Goal: Check status: Check status

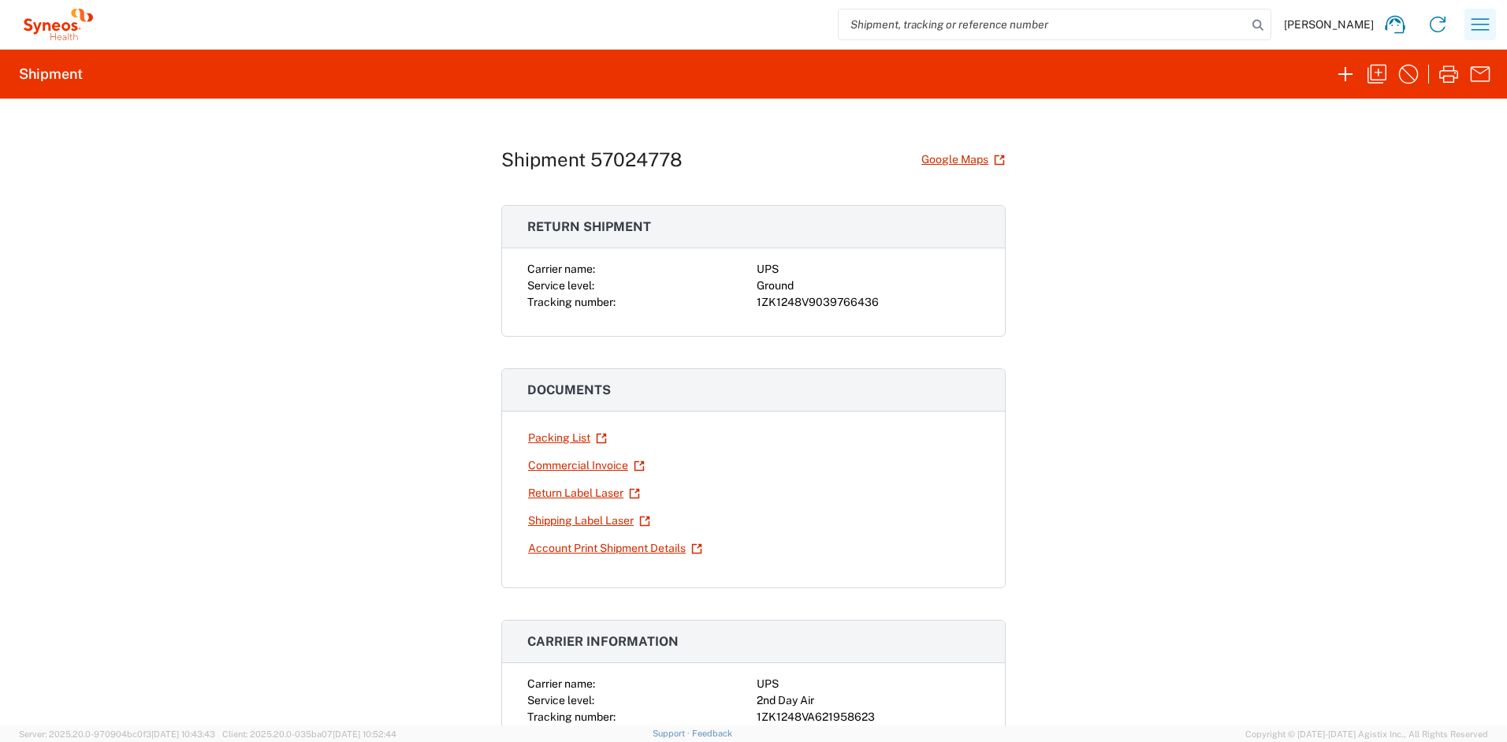
click at [1475, 22] on icon "button" at bounding box center [1480, 24] width 25 height 25
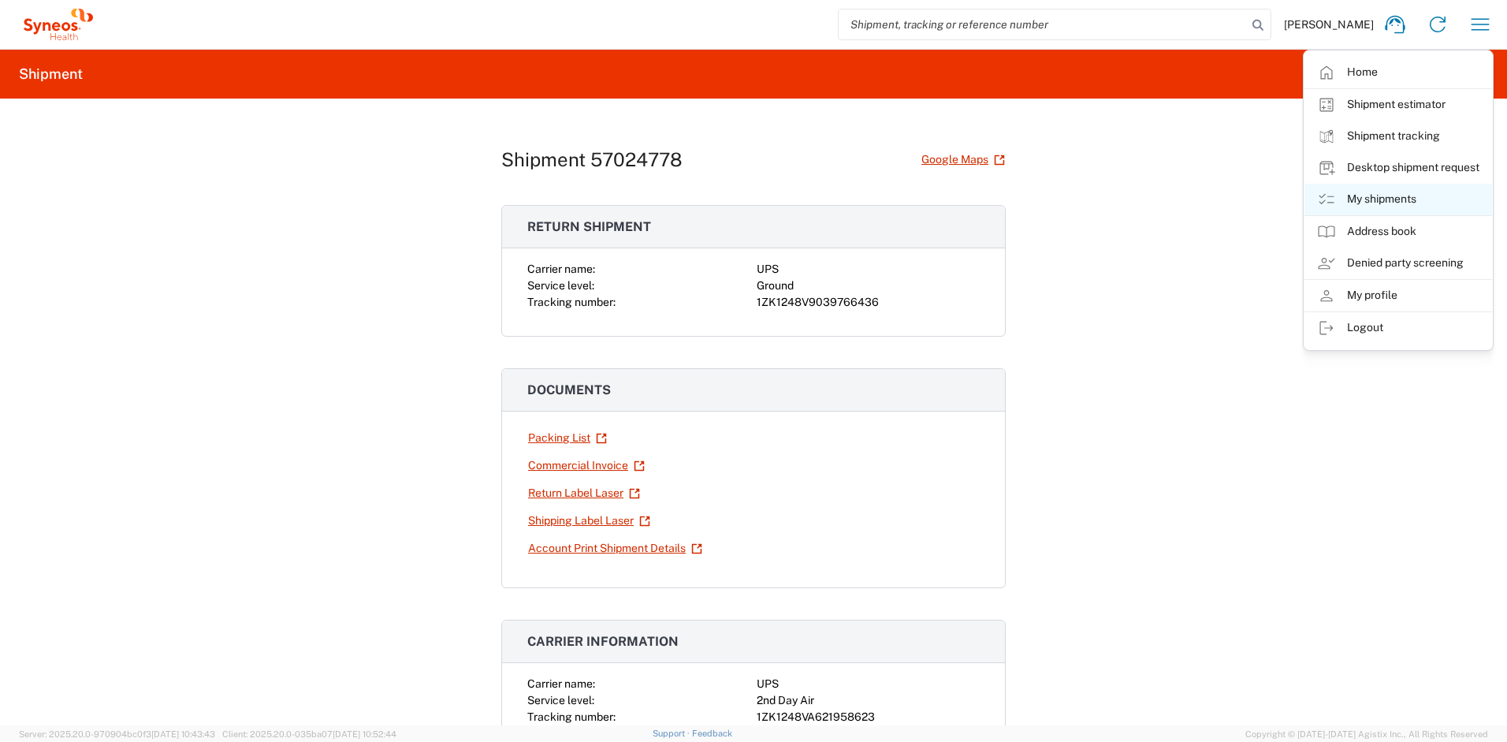
click at [1381, 197] on link "My shipments" at bounding box center [1399, 200] width 188 height 32
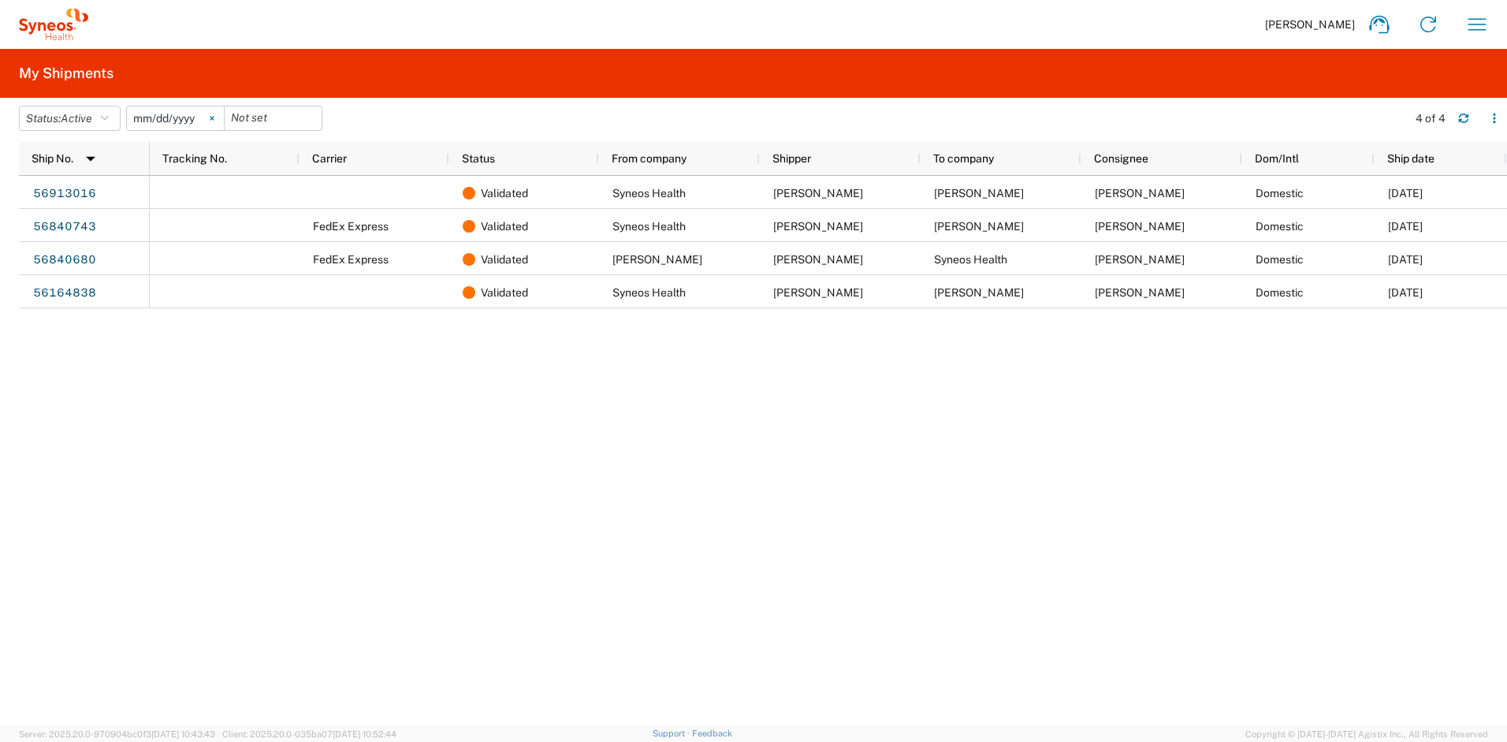
click at [214, 116] on icon at bounding box center [212, 118] width 5 height 5
click at [109, 118] on icon "button" at bounding box center [105, 118] width 8 height 11
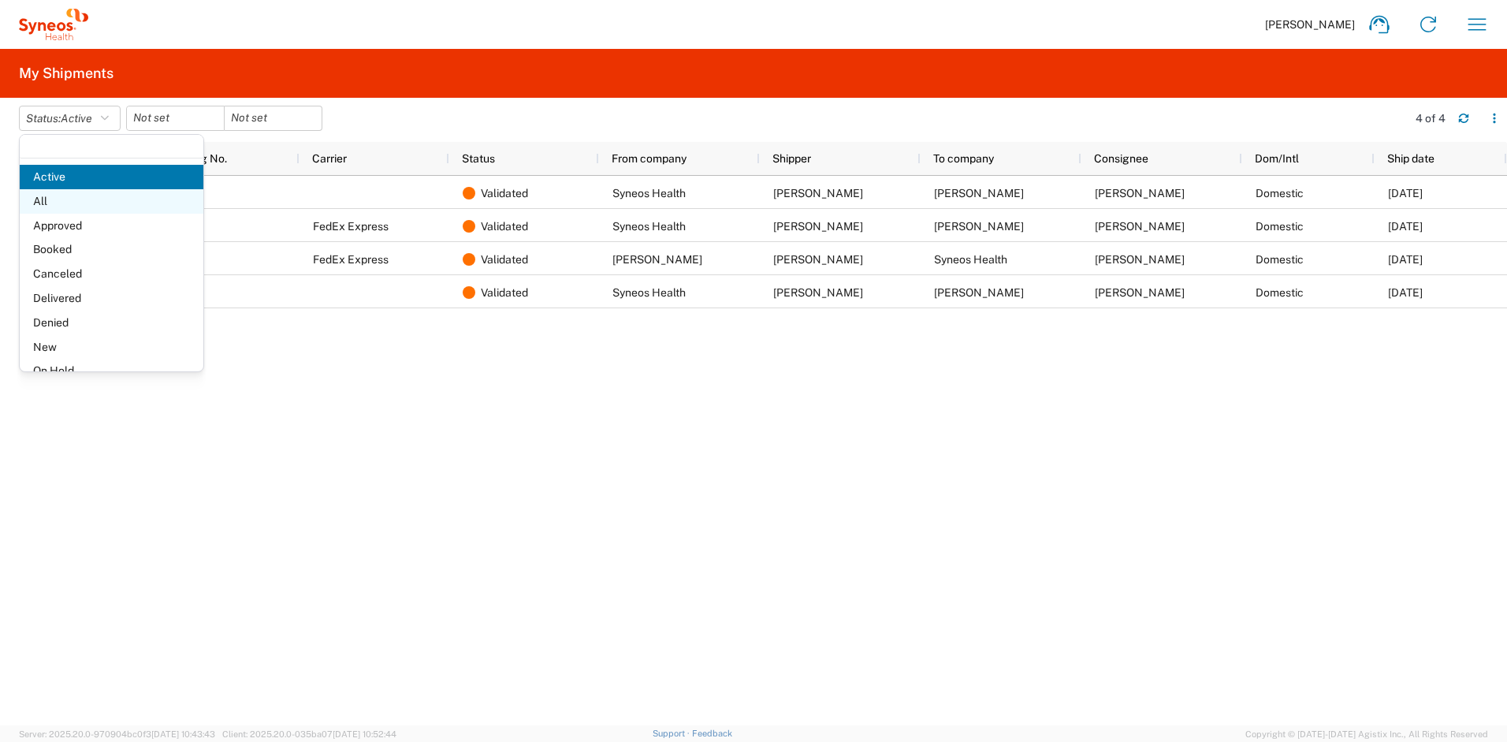
click at [66, 203] on span "All" at bounding box center [112, 201] width 184 height 24
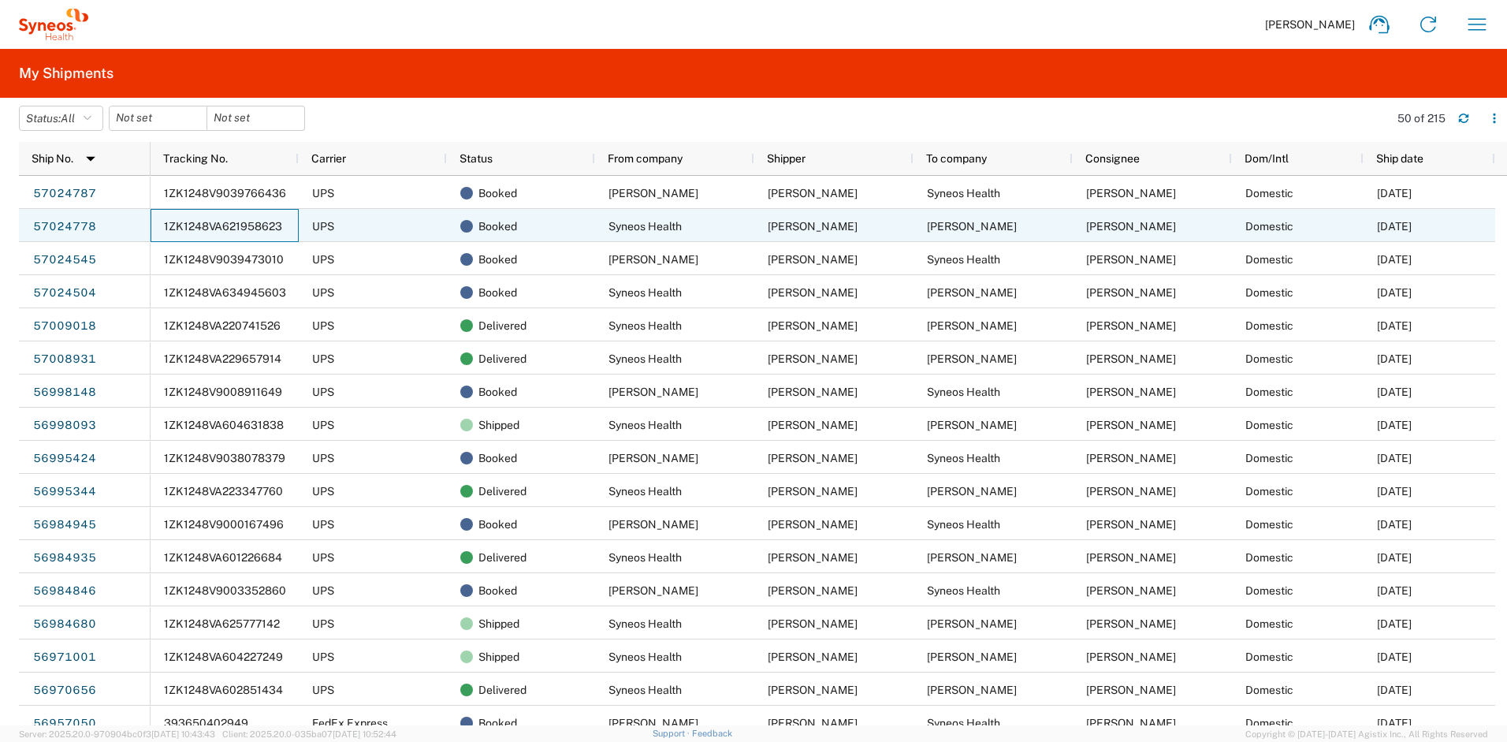
click at [206, 229] on span "1ZK1248VA621958623" at bounding box center [223, 226] width 118 height 13
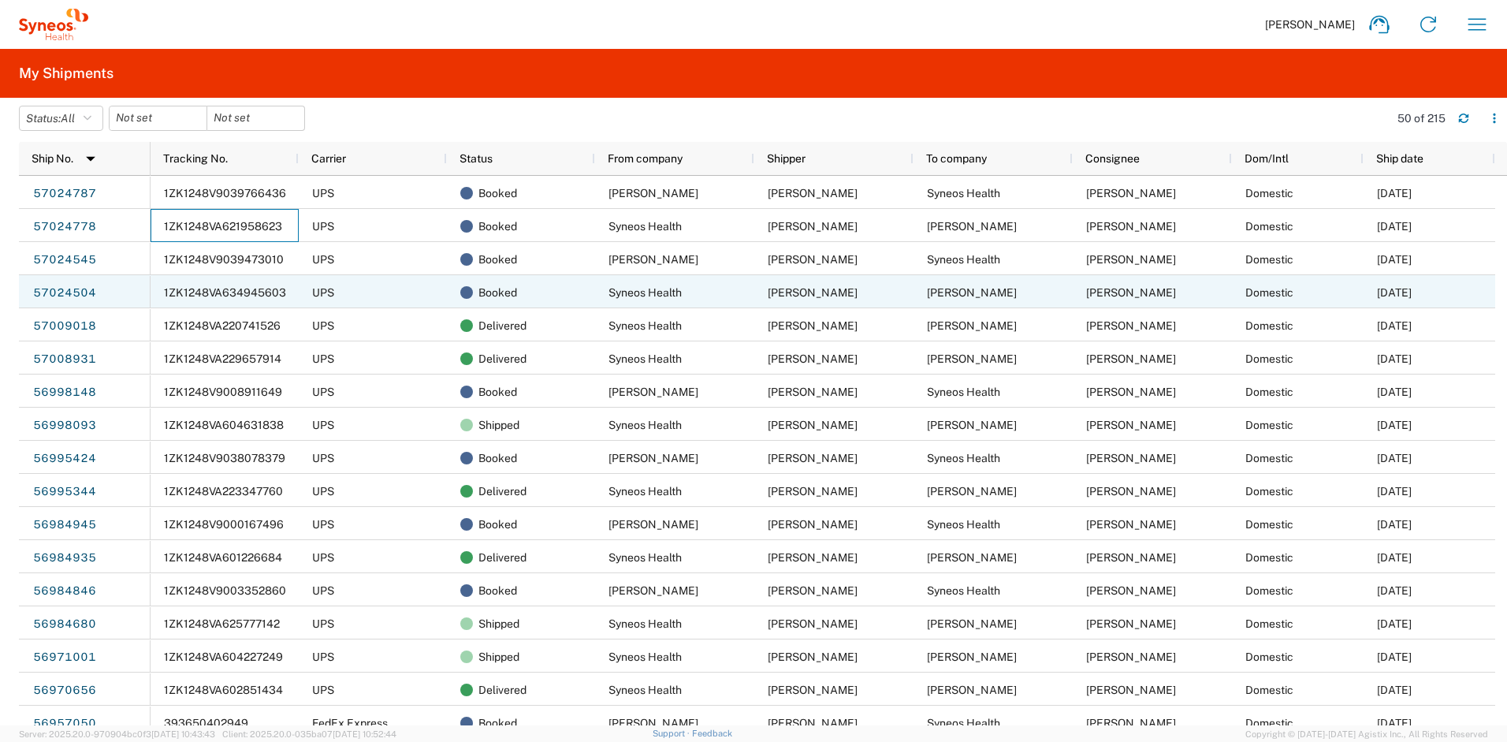
click at [260, 293] on span "1ZK1248VA634945603" at bounding box center [225, 292] width 122 height 13
click at [288, 294] on div "1ZK1248VA634945603" at bounding box center [225, 291] width 148 height 33
